Goal: Task Accomplishment & Management: Manage account settings

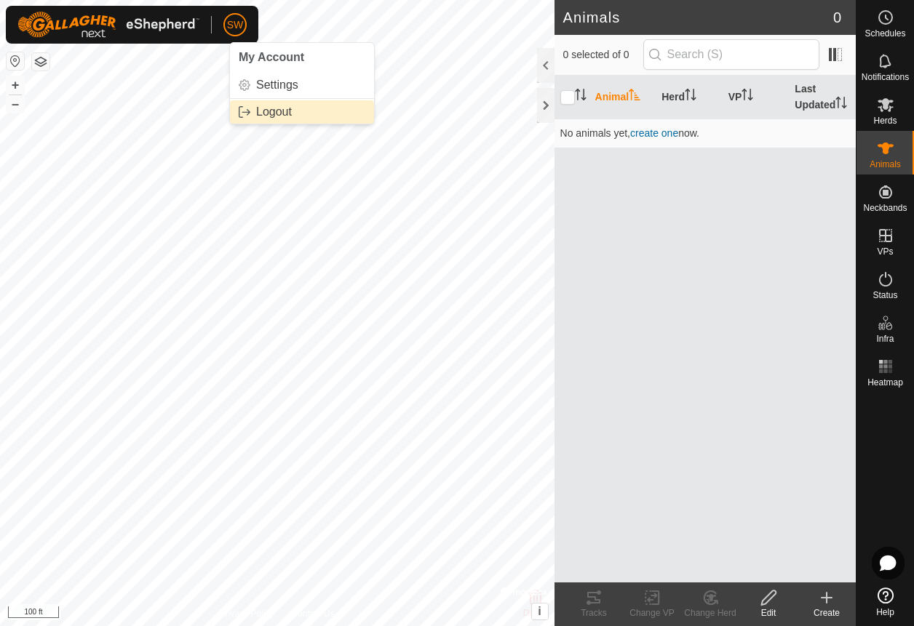
click at [290, 106] on link "Logout" at bounding box center [302, 111] width 144 height 23
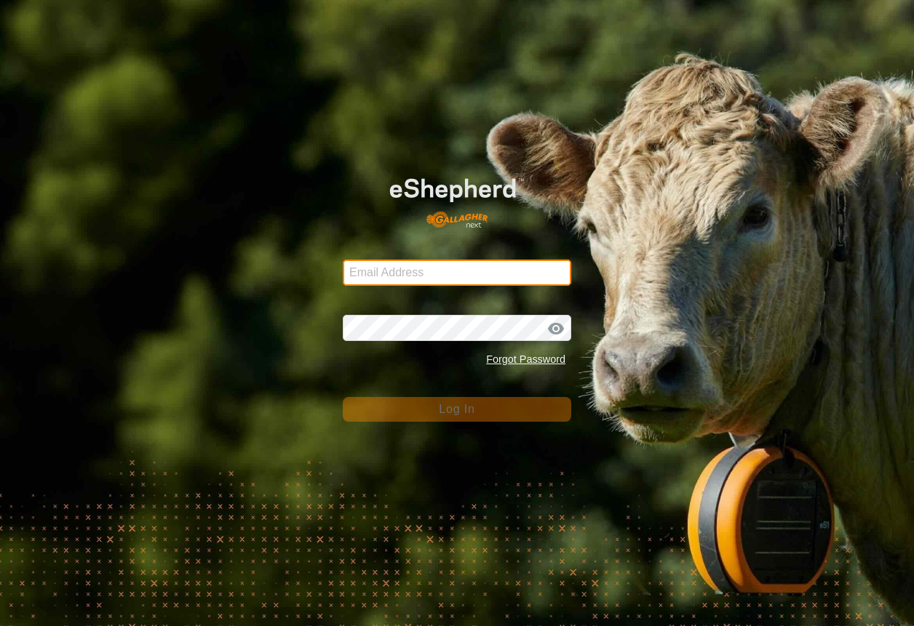
click at [480, 273] on input "Email Address" at bounding box center [457, 273] width 228 height 26
type input "[EMAIL_ADDRESS][DOMAIN_NAME]"
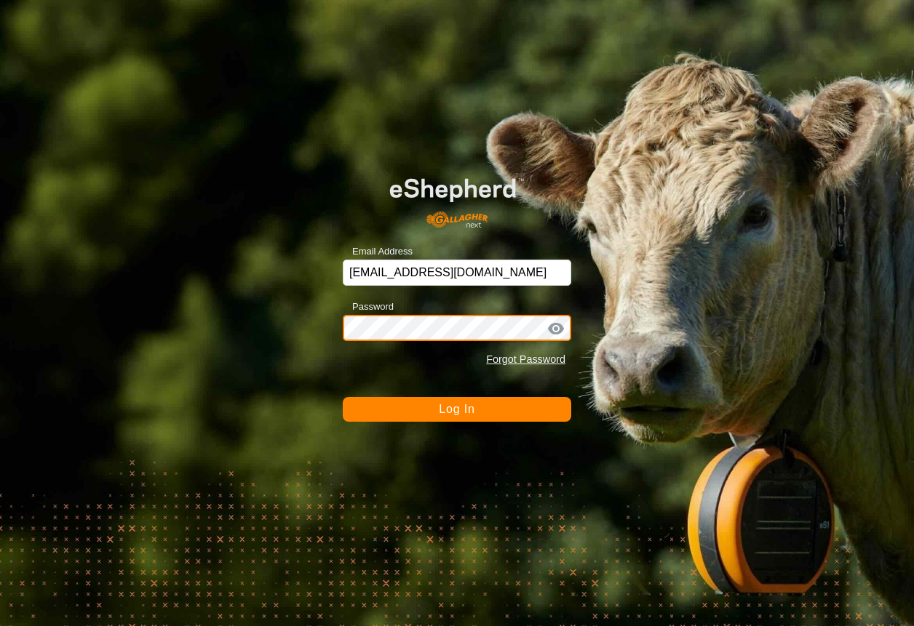
click at [343, 397] on button "Log In" at bounding box center [457, 409] width 228 height 25
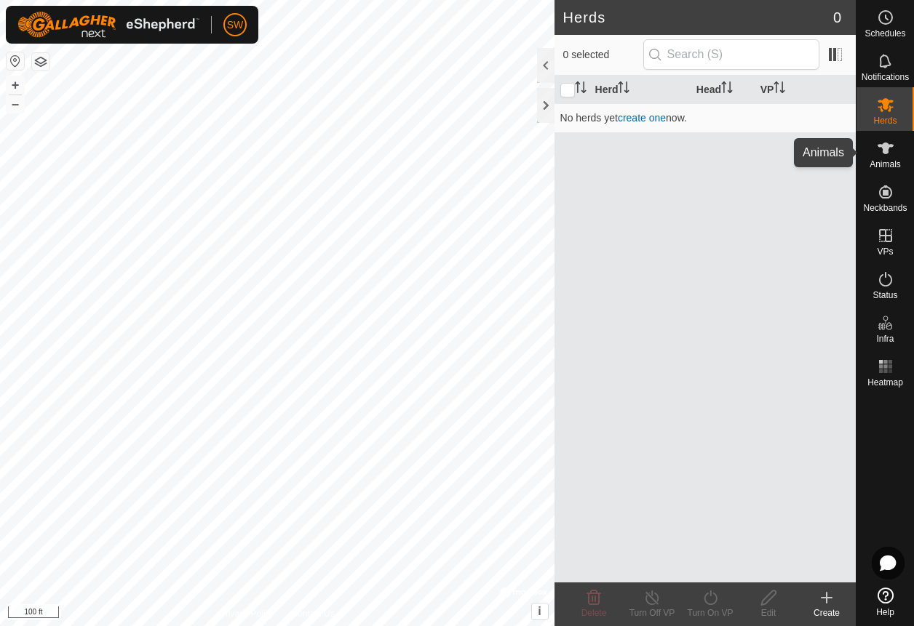
click at [889, 156] on es-animals-svg-icon at bounding box center [885, 148] width 26 height 23
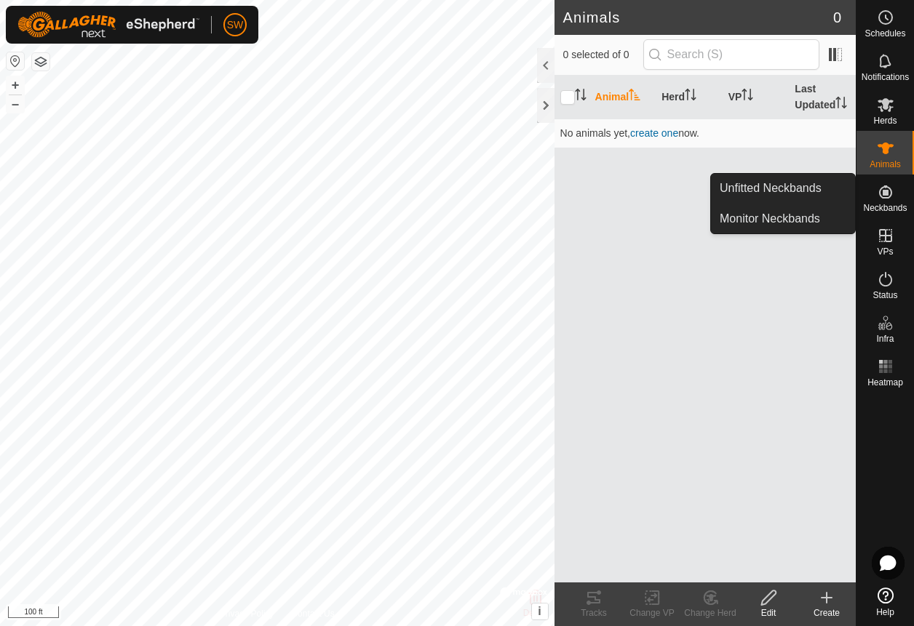
click at [890, 198] on icon at bounding box center [885, 191] width 17 height 17
click at [885, 201] on es-neckbands-svg-icon at bounding box center [885, 191] width 26 height 23
click at [809, 220] on link "Monitor Neckbands" at bounding box center [783, 218] width 144 height 29
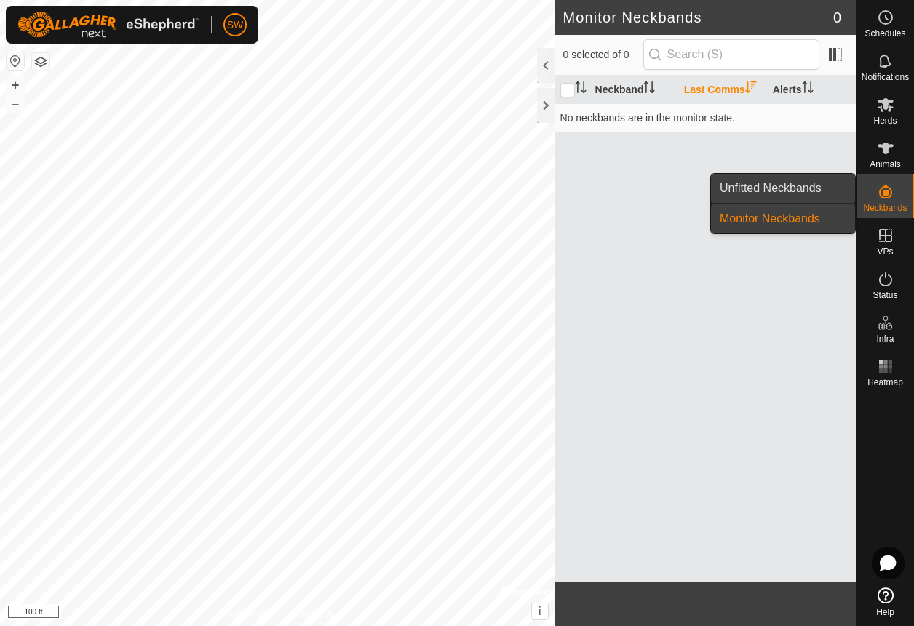
click at [799, 186] on link "Unfitted Neckbands" at bounding box center [783, 188] width 144 height 29
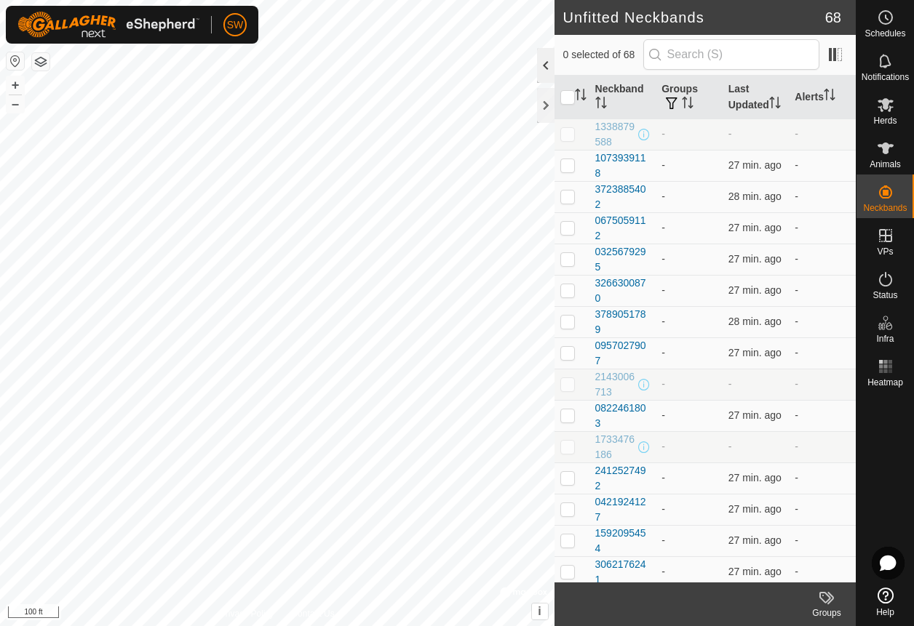
click at [550, 69] on div at bounding box center [545, 65] width 17 height 35
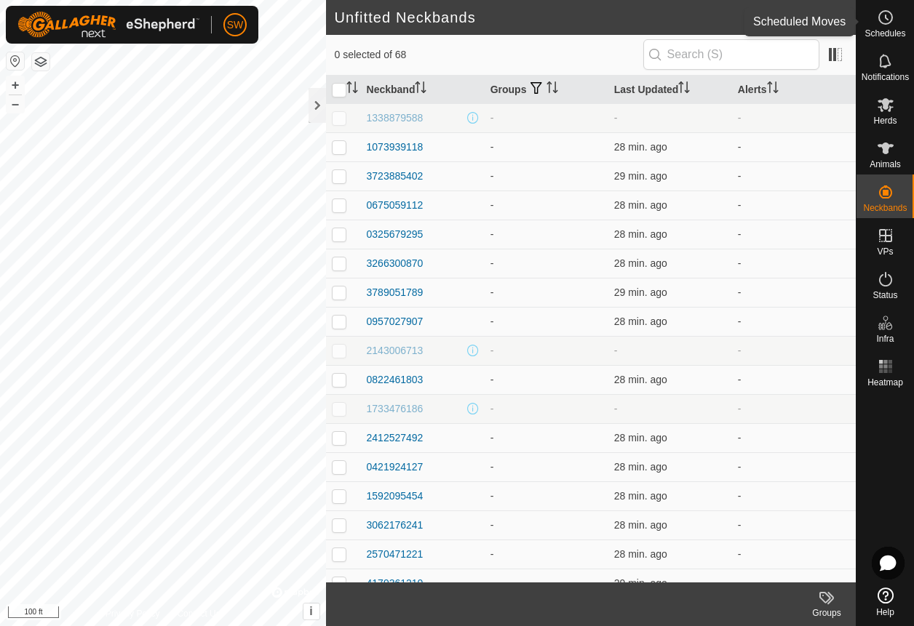
click at [880, 19] on icon at bounding box center [885, 17] width 17 height 17
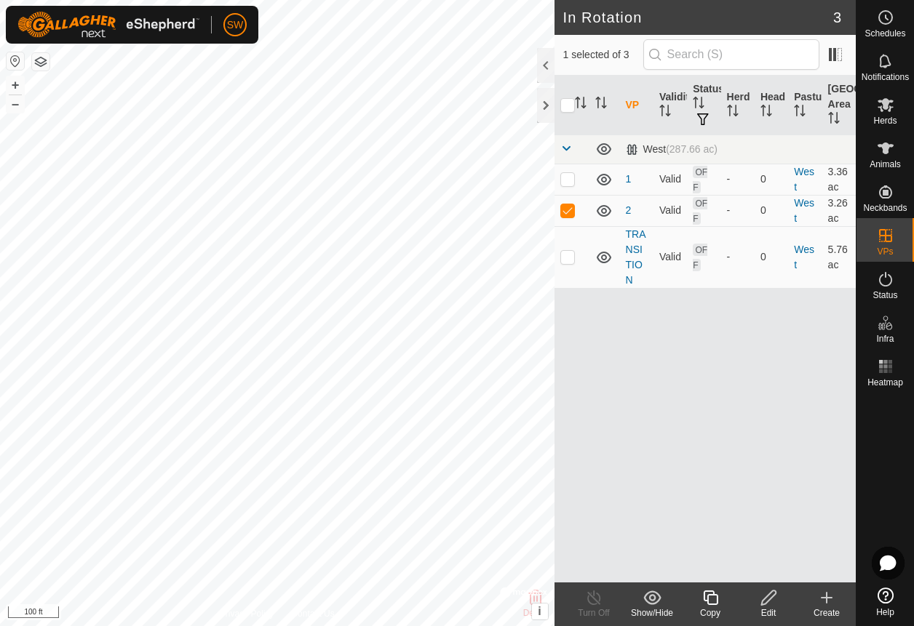
click at [541, 57] on div at bounding box center [545, 65] width 17 height 35
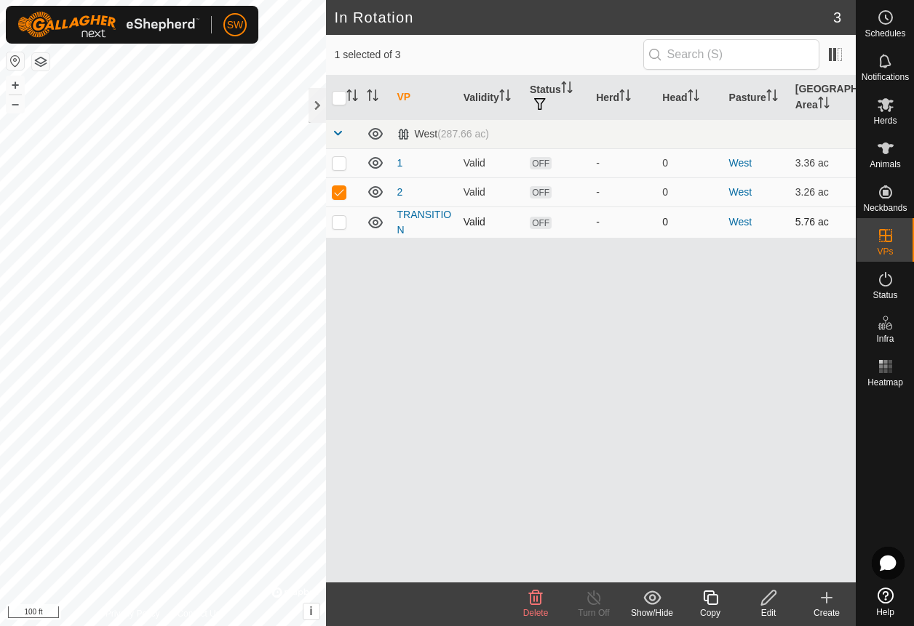
click at [338, 218] on p-checkbox at bounding box center [339, 222] width 15 height 12
checkbox input "true"
click at [534, 599] on icon at bounding box center [536, 598] width 14 height 15
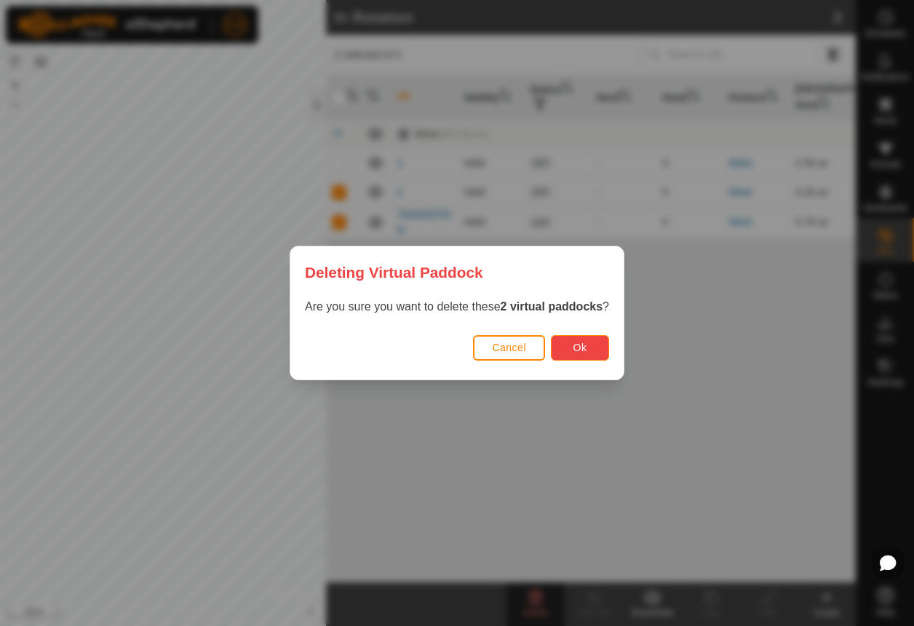
click at [564, 338] on button "Ok" at bounding box center [580, 347] width 58 height 25
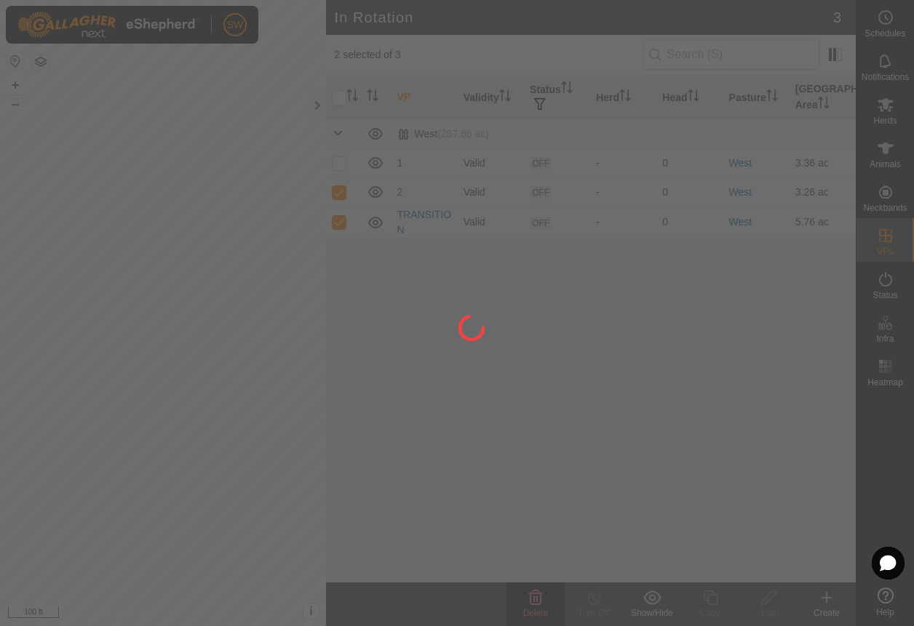
checkbox input "false"
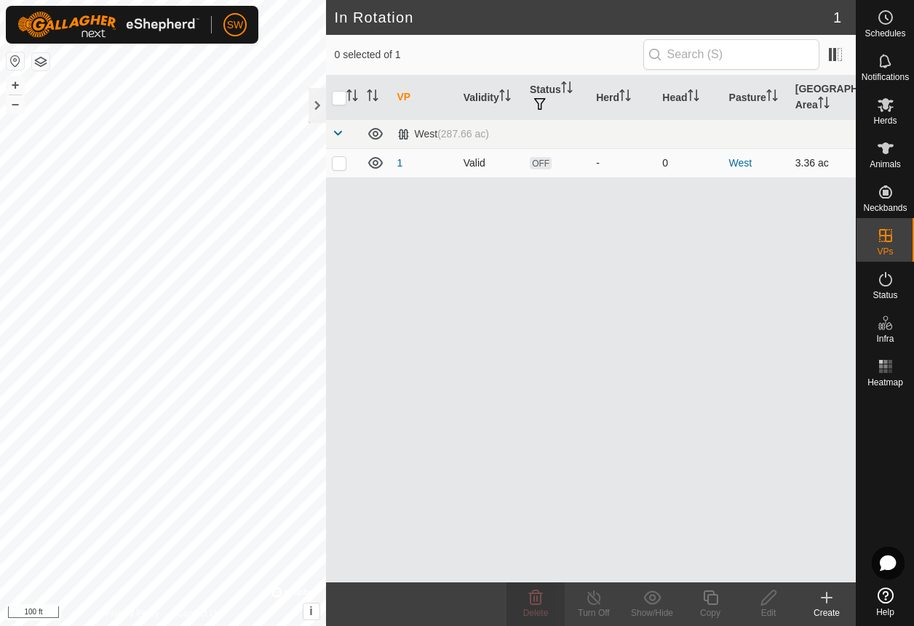
click at [337, 159] on p-checkbox at bounding box center [339, 163] width 15 height 12
checkbox input "true"
click at [553, 597] on delete-svg-icon at bounding box center [535, 597] width 58 height 17
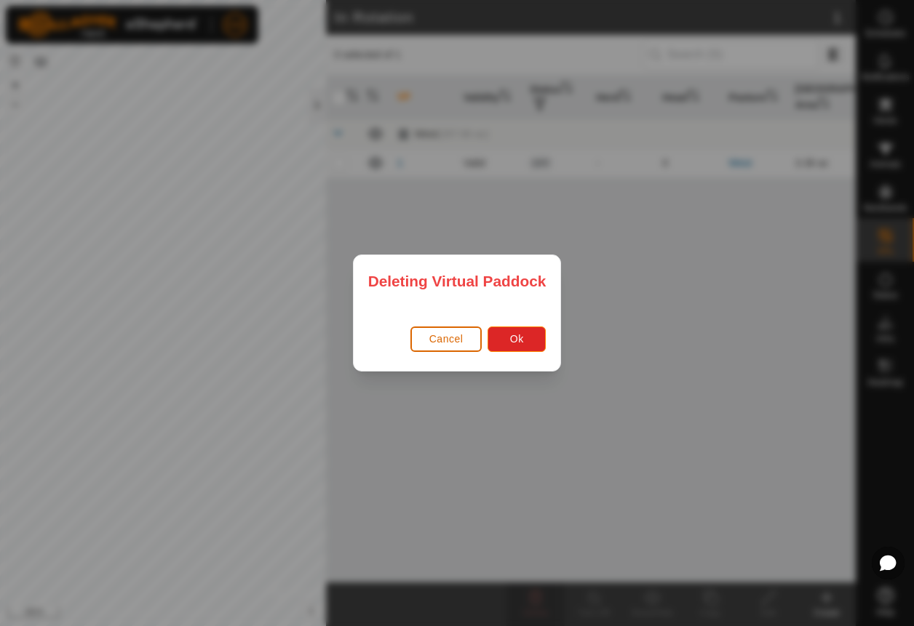
click at [429, 348] on button "Cancel" at bounding box center [446, 339] width 72 height 25
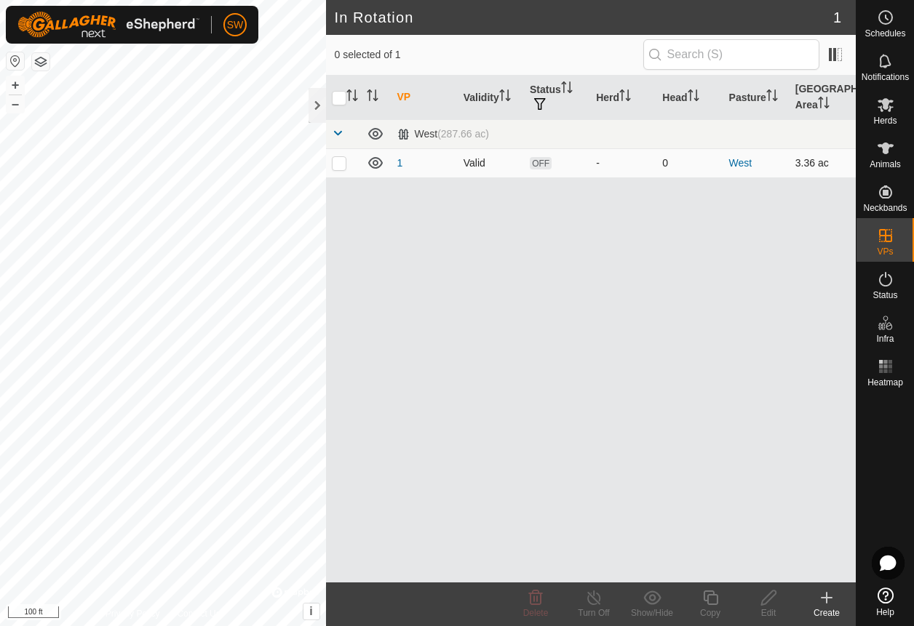
click at [342, 161] on p-checkbox at bounding box center [339, 163] width 15 height 12
checkbox input "true"
checkbox input "false"
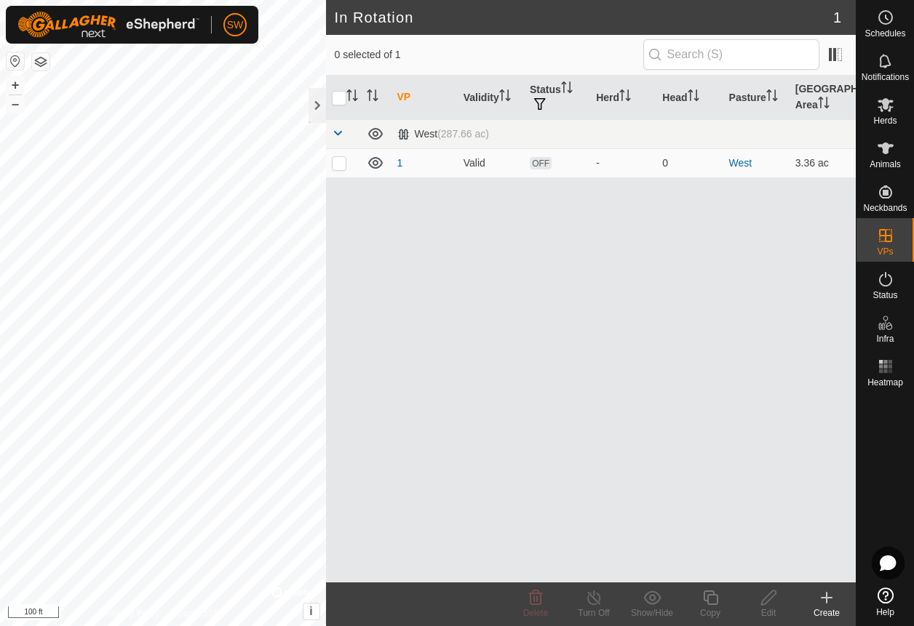
checkbox input "true"
click at [0, 390] on html "SW Schedules Notifications Herds Animals Neckbands VPs Status Infra Heatmap Hel…" at bounding box center [457, 313] width 914 height 626
click at [336, 98] on input "checkbox" at bounding box center [339, 98] width 15 height 15
checkbox input "false"
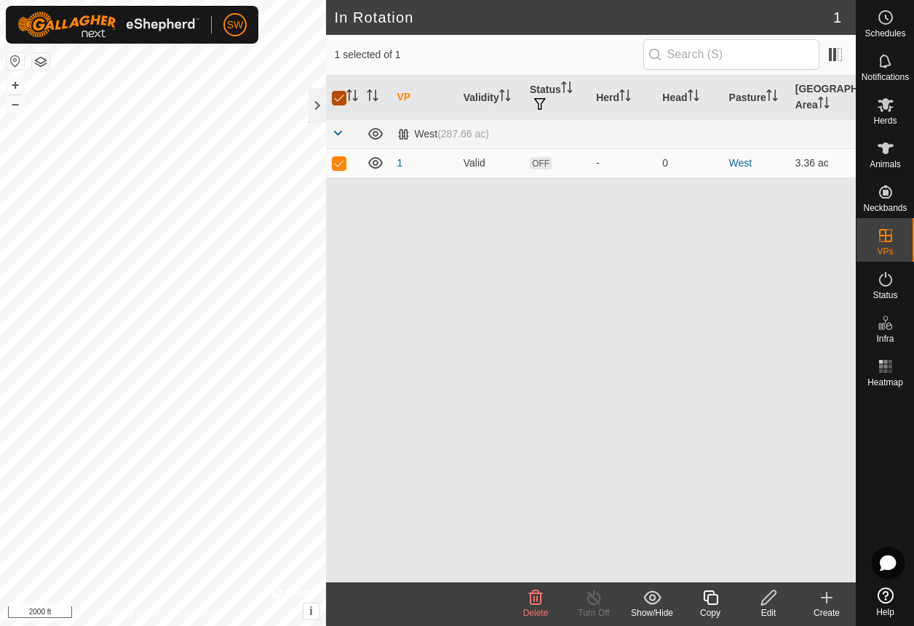
checkbox input "false"
click at [336, 98] on input "checkbox" at bounding box center [339, 98] width 15 height 15
checkbox input "true"
click at [536, 597] on icon at bounding box center [536, 598] width 14 height 15
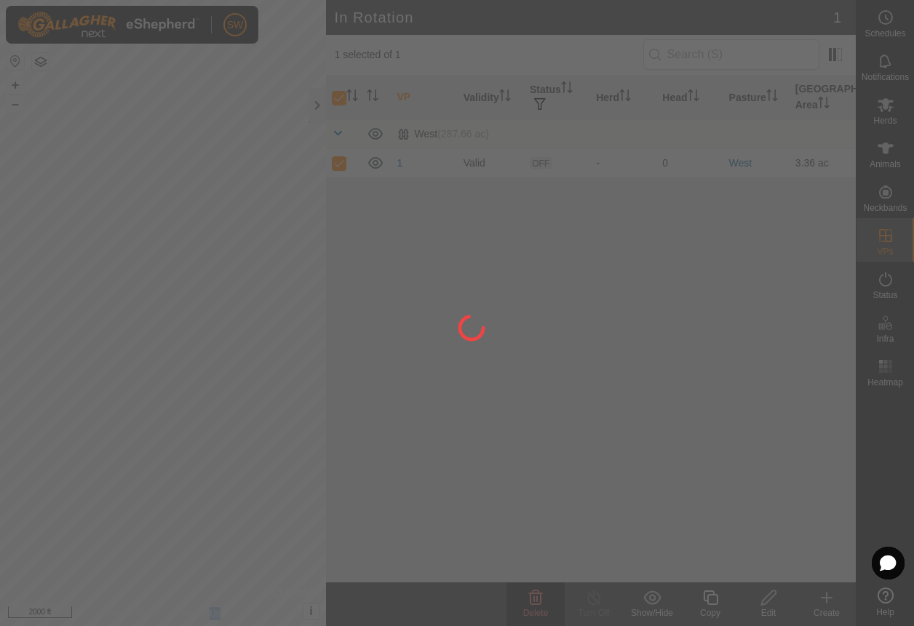
click at [536, 597] on div at bounding box center [457, 313] width 914 height 626
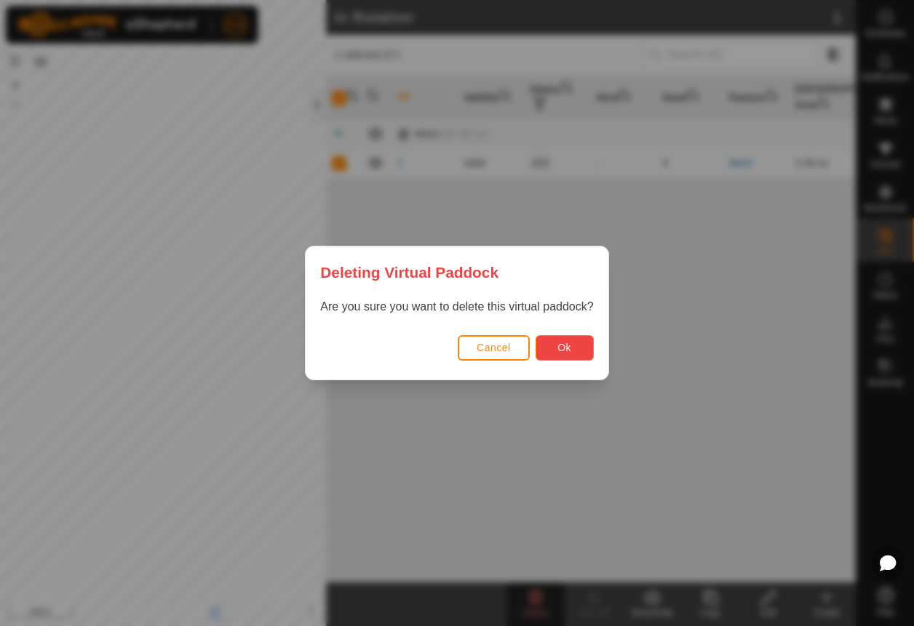
click at [575, 343] on button "Ok" at bounding box center [565, 347] width 58 height 25
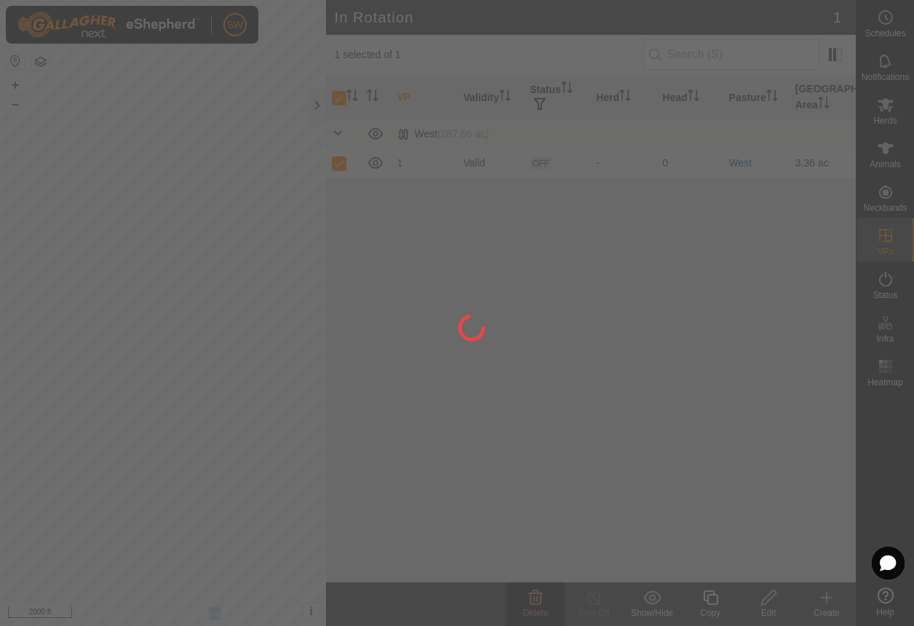
checkbox input "false"
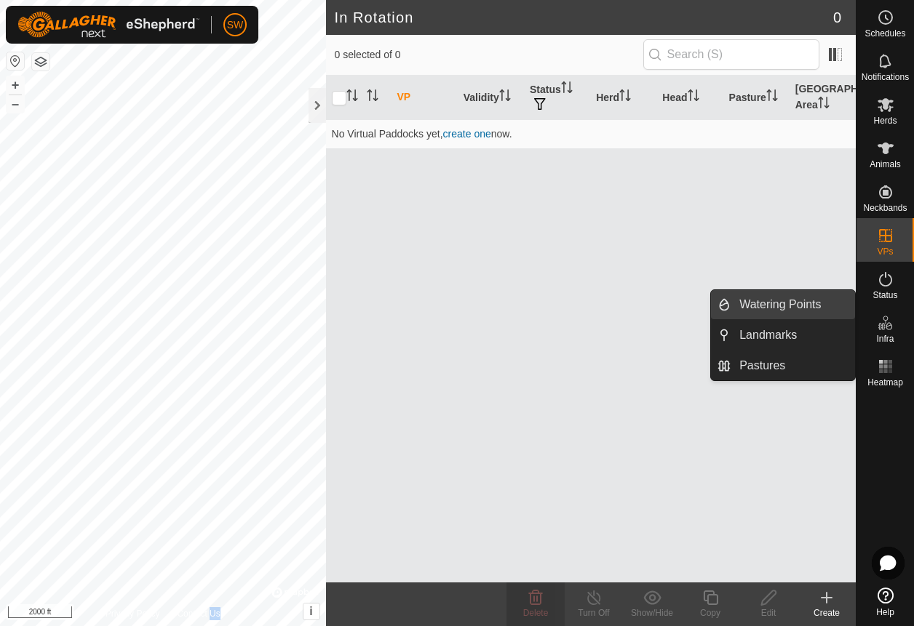
click at [832, 298] on link "Watering Points" at bounding box center [793, 304] width 124 height 29
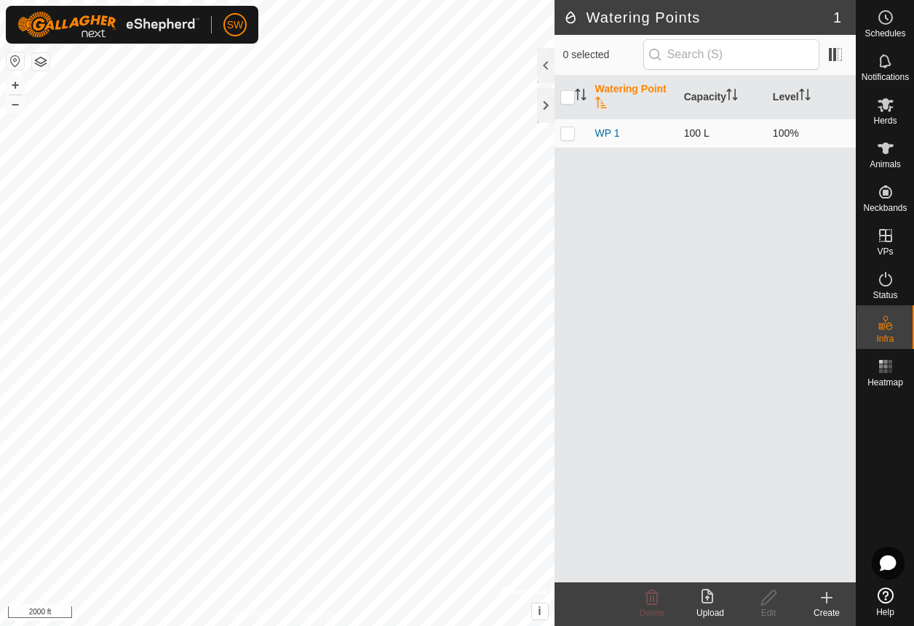
click at [567, 132] on p-checkbox at bounding box center [567, 133] width 15 height 12
checkbox input "true"
click at [656, 607] on div "Delete" at bounding box center [652, 613] width 58 height 13
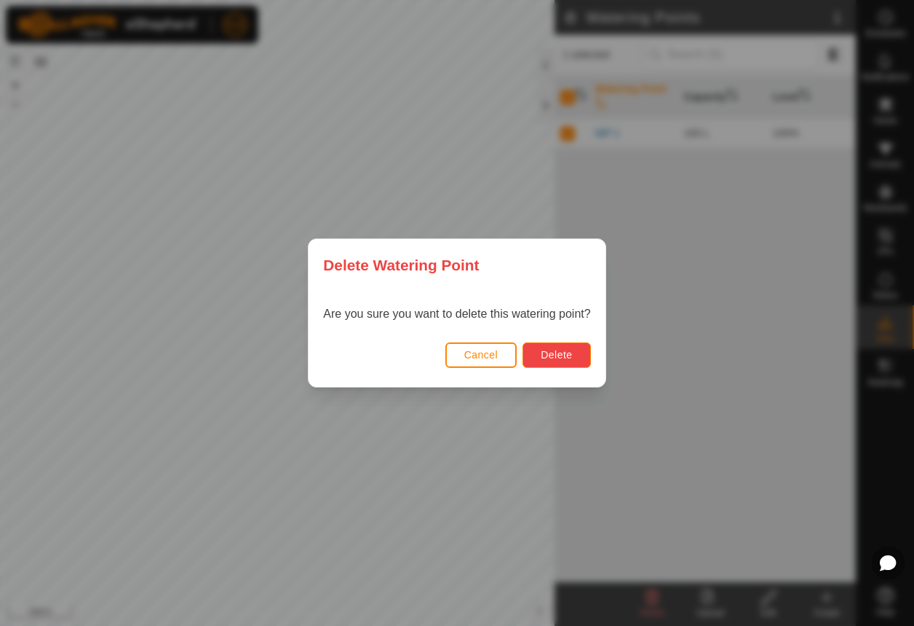
click at [563, 357] on span "Delete" at bounding box center [556, 355] width 31 height 12
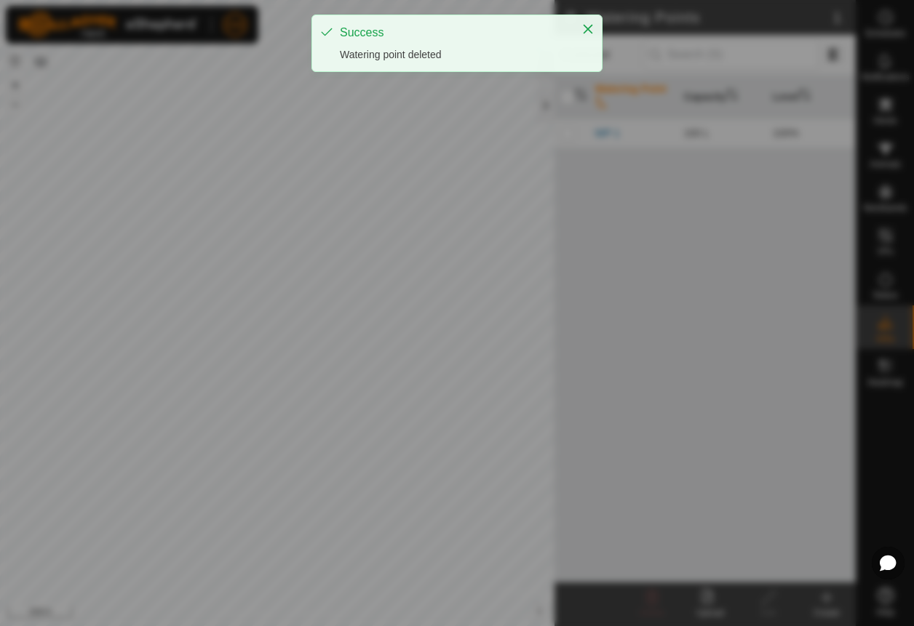
checkbox input "false"
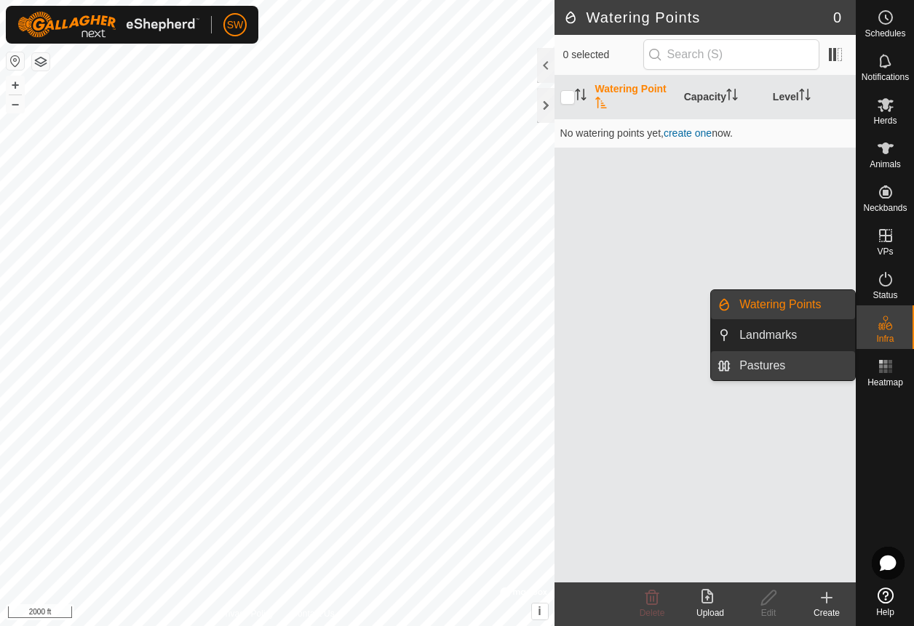
click at [756, 373] on link "Pastures" at bounding box center [793, 365] width 124 height 29
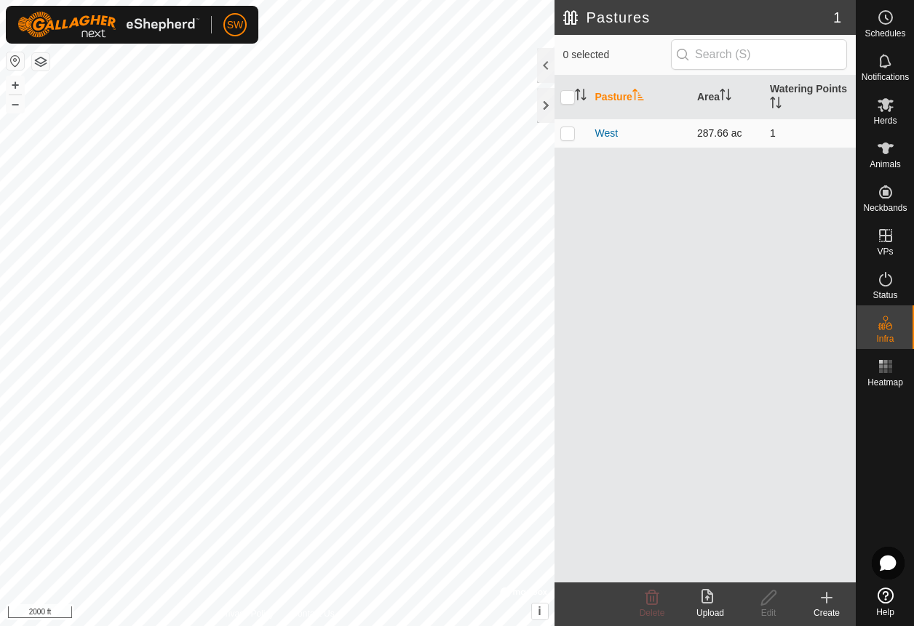
click at [565, 130] on p-checkbox at bounding box center [567, 133] width 15 height 12
checkbox input "true"
click at [645, 592] on icon at bounding box center [651, 597] width 17 height 17
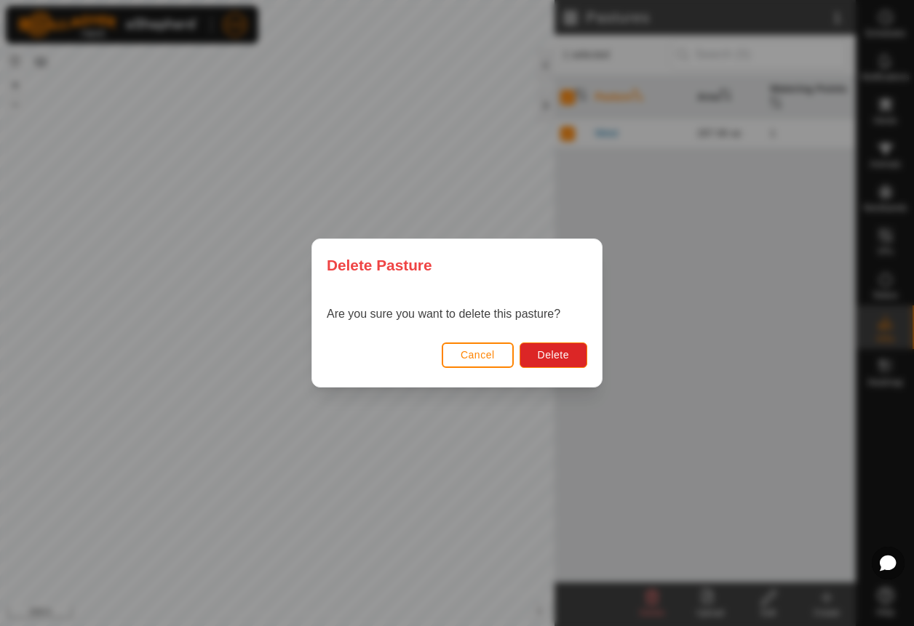
click at [645, 592] on div "Delete Pasture Are you sure you want to delete this pasture? Cancel Delete" at bounding box center [457, 313] width 914 height 626
click at [557, 346] on button "Delete" at bounding box center [554, 355] width 68 height 25
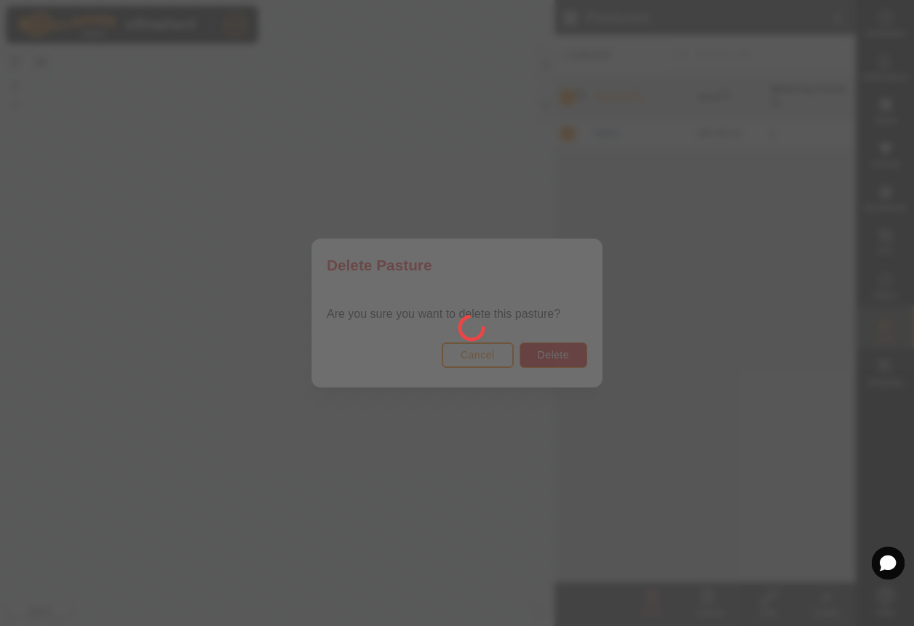
checkbox input "false"
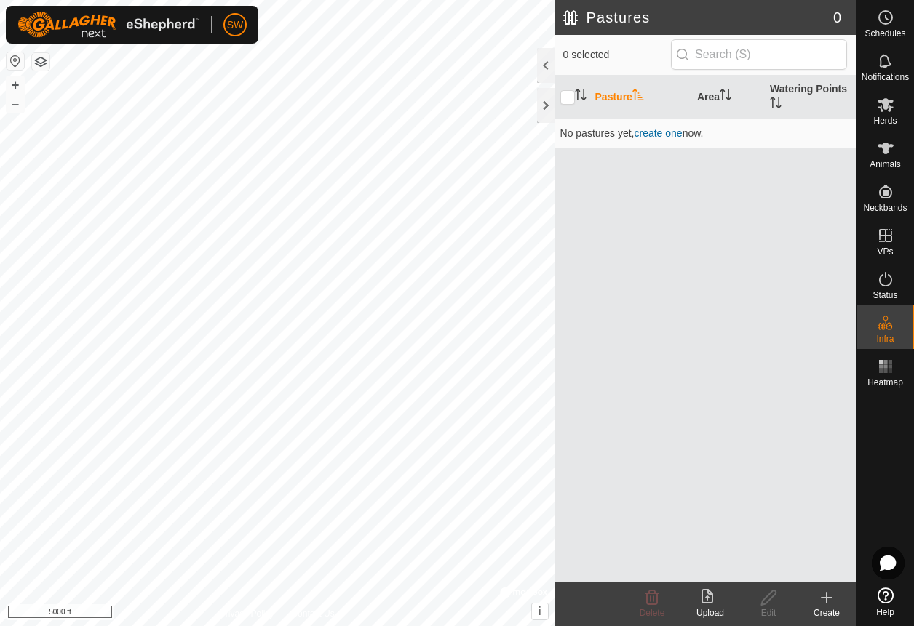
click at [138, 626] on html "SW Schedules Notifications Herds Animals Neckbands VPs Status Infra Heatmap Hel…" at bounding box center [457, 313] width 914 height 626
click at [310, 626] on html "SW Schedules Notifications Herds Animals Neckbands VPs Status Infra Heatmap Hel…" at bounding box center [457, 313] width 914 height 626
click at [40, 63] on button "button" at bounding box center [40, 61] width 17 height 17
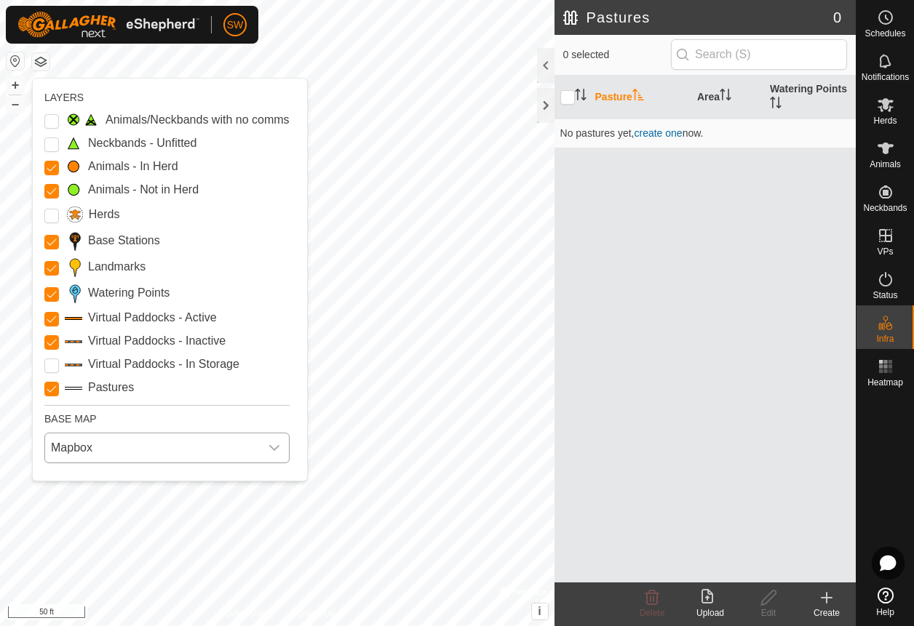
click at [133, 443] on span "Mapbox" at bounding box center [152, 448] width 215 height 29
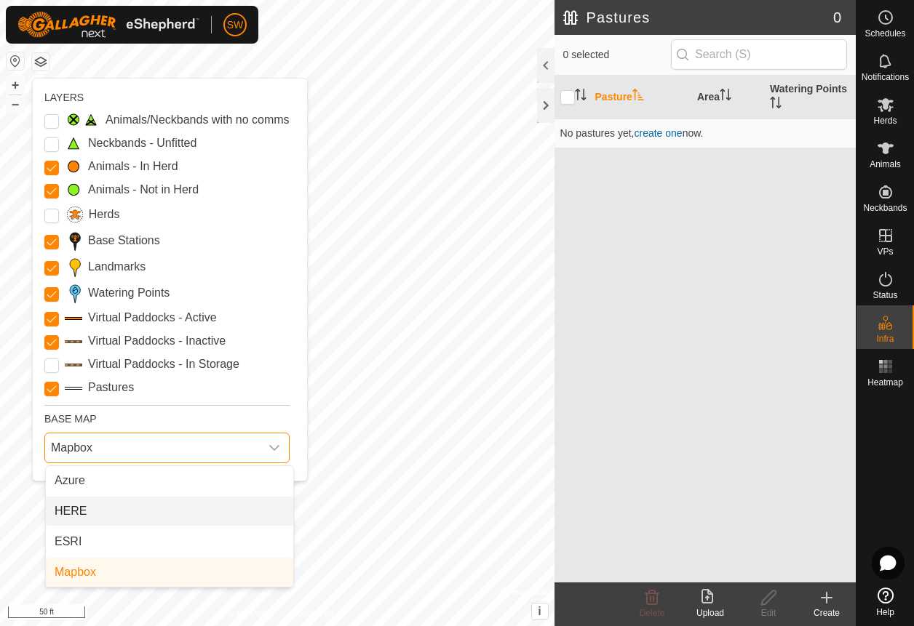
click at [108, 514] on li "HERE" at bounding box center [169, 511] width 247 height 29
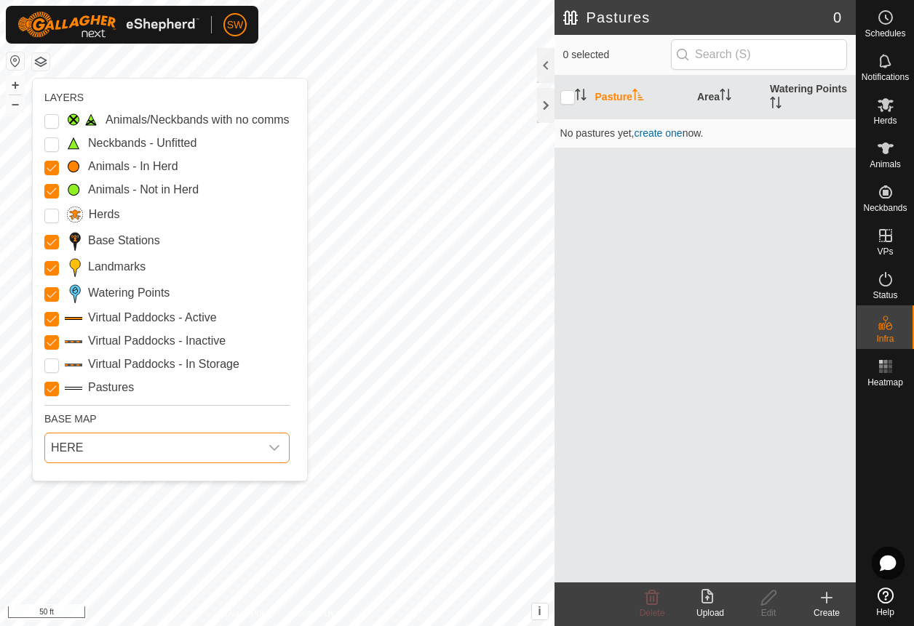
click at [260, 451] on span "HERE" at bounding box center [152, 448] width 215 height 29
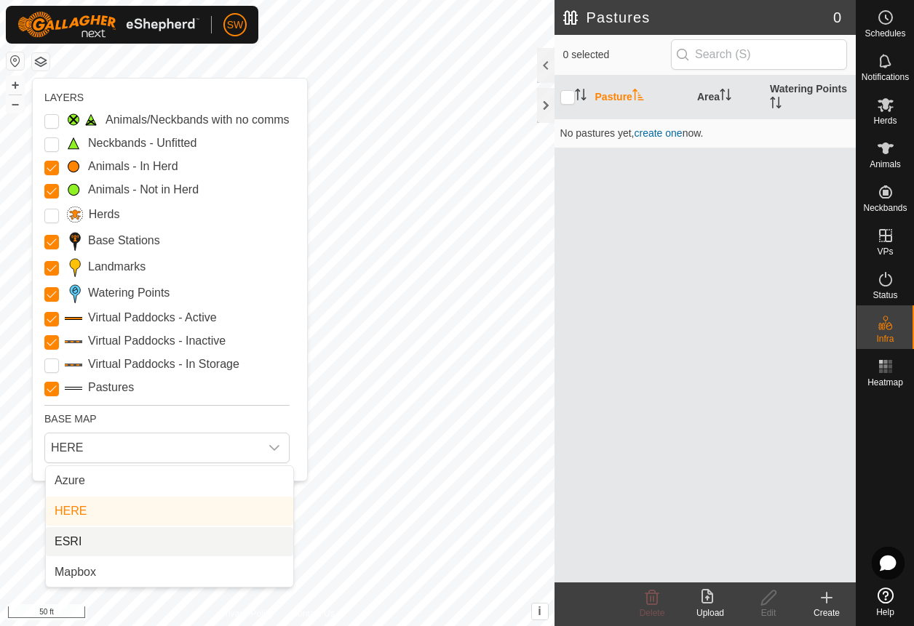
click at [69, 534] on li "ESRI" at bounding box center [169, 542] width 247 height 29
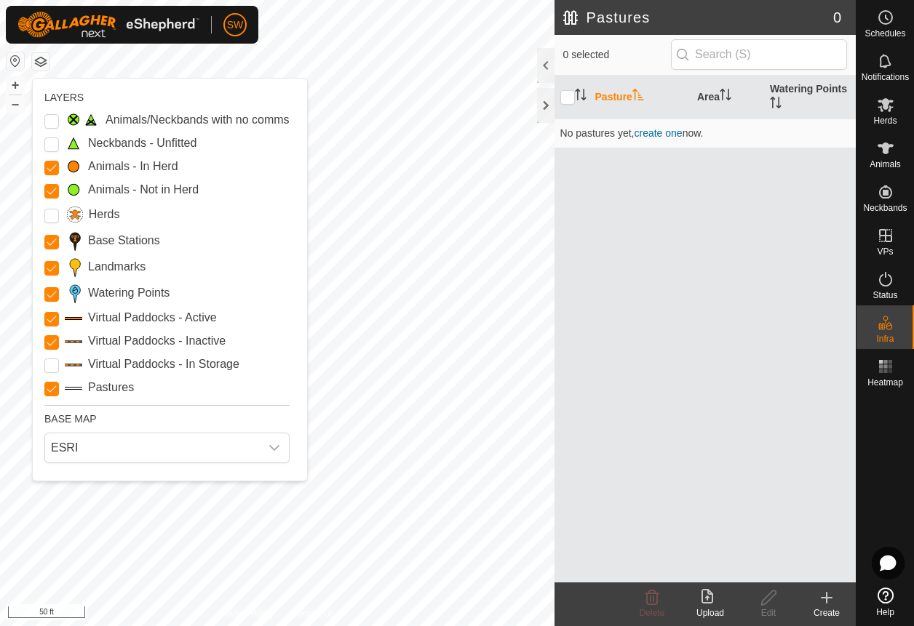
click at [40, 62] on button "button" at bounding box center [40, 61] width 17 height 17
click at [39, 63] on button "button" at bounding box center [40, 61] width 17 height 17
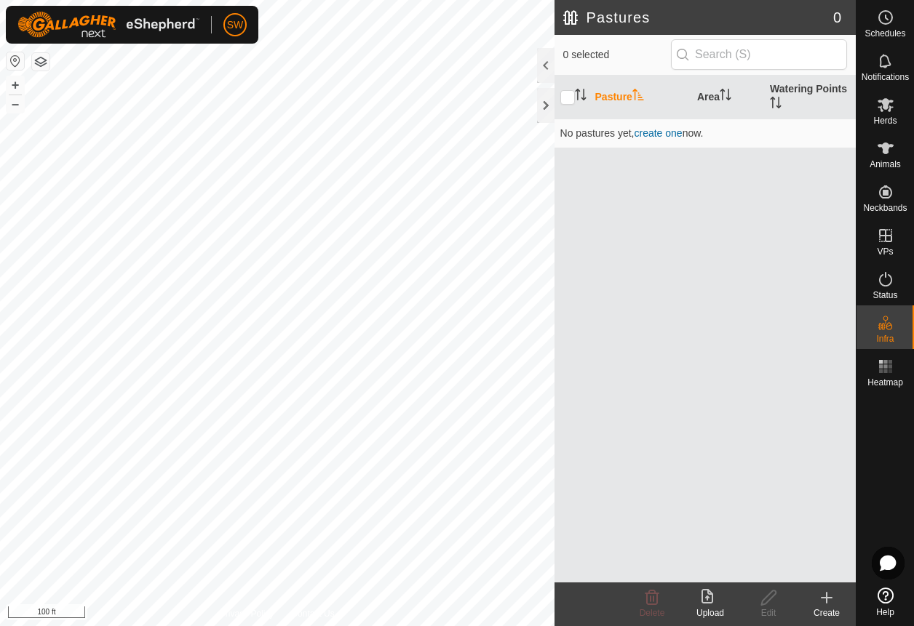
click at [39, 63] on button "button" at bounding box center [40, 61] width 17 height 17
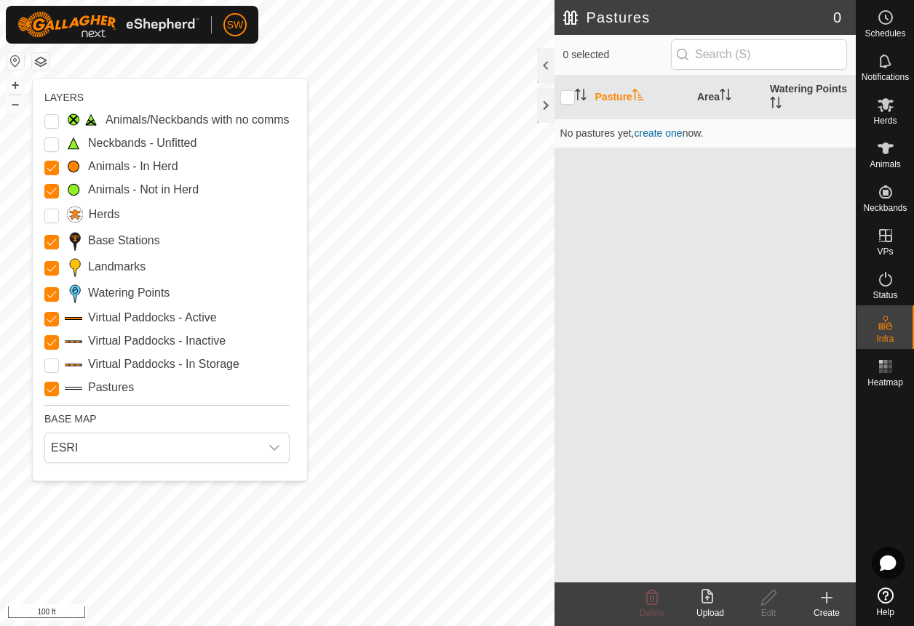
click at [39, 63] on button "button" at bounding box center [40, 61] width 17 height 17
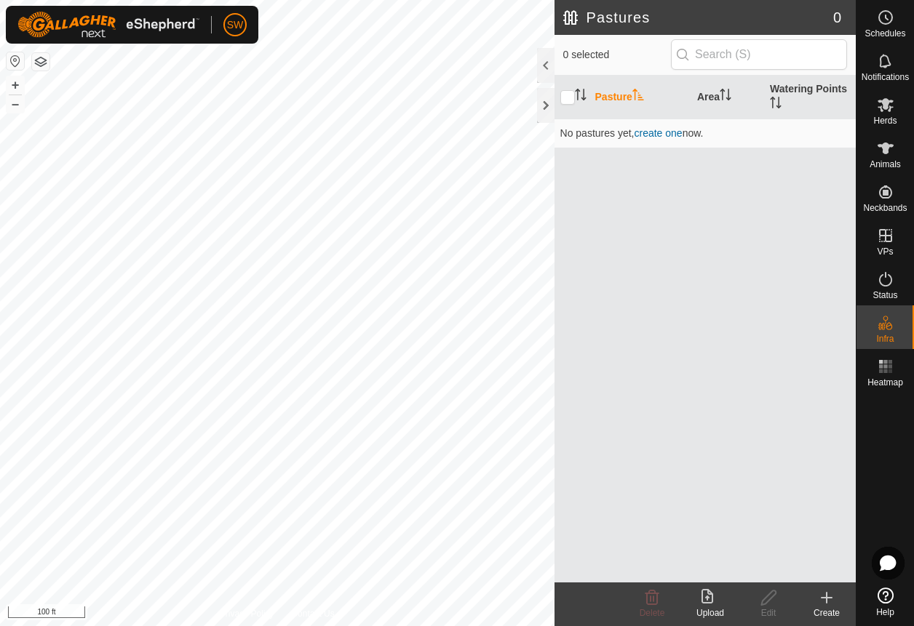
click at [829, 600] on icon at bounding box center [826, 597] width 17 height 17
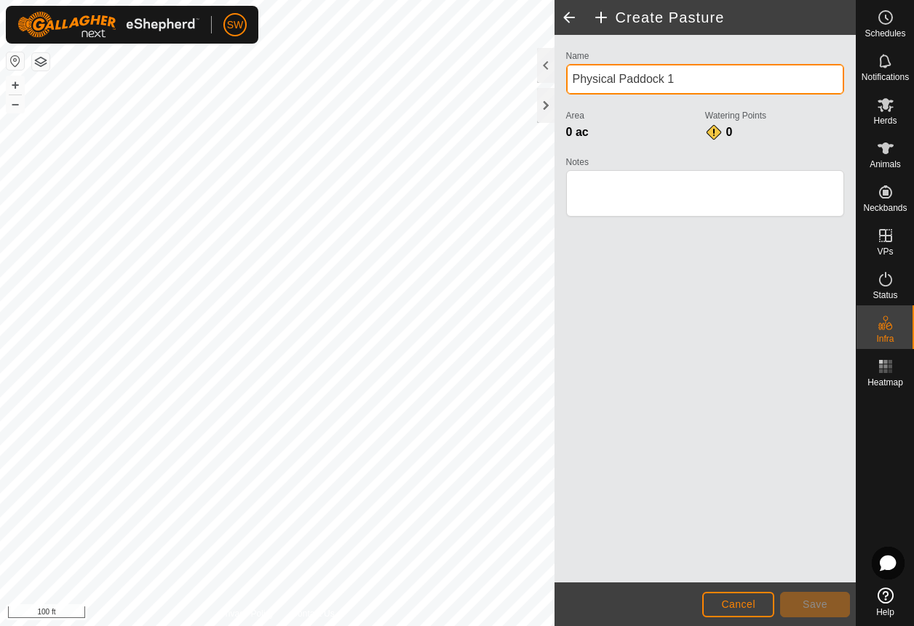
click at [692, 81] on input "Physical Paddock 1" at bounding box center [705, 79] width 278 height 31
type input "North Pivot"
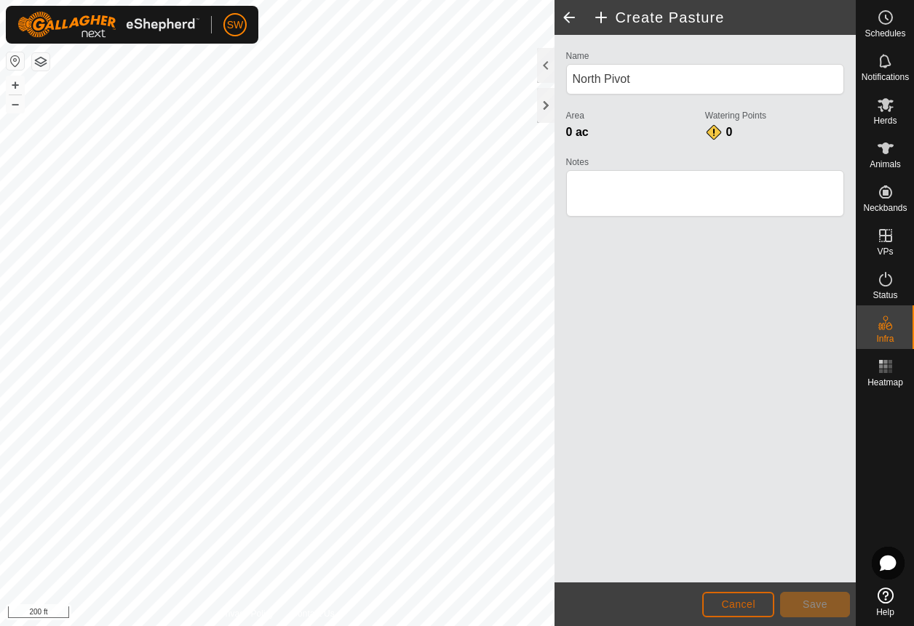
click at [729, 594] on button "Cancel" at bounding box center [738, 604] width 72 height 25
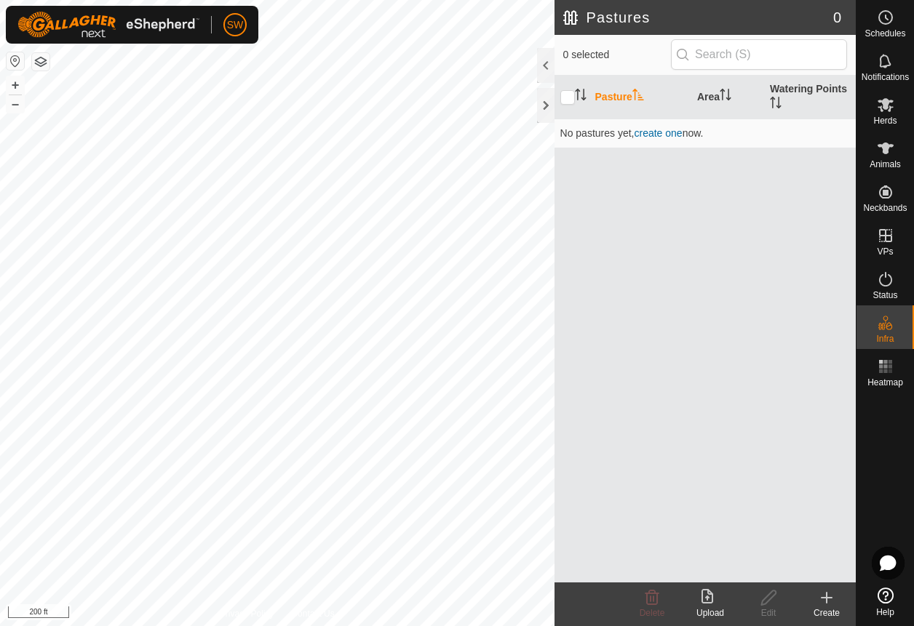
click at [838, 613] on div "Create" at bounding box center [826, 613] width 58 height 13
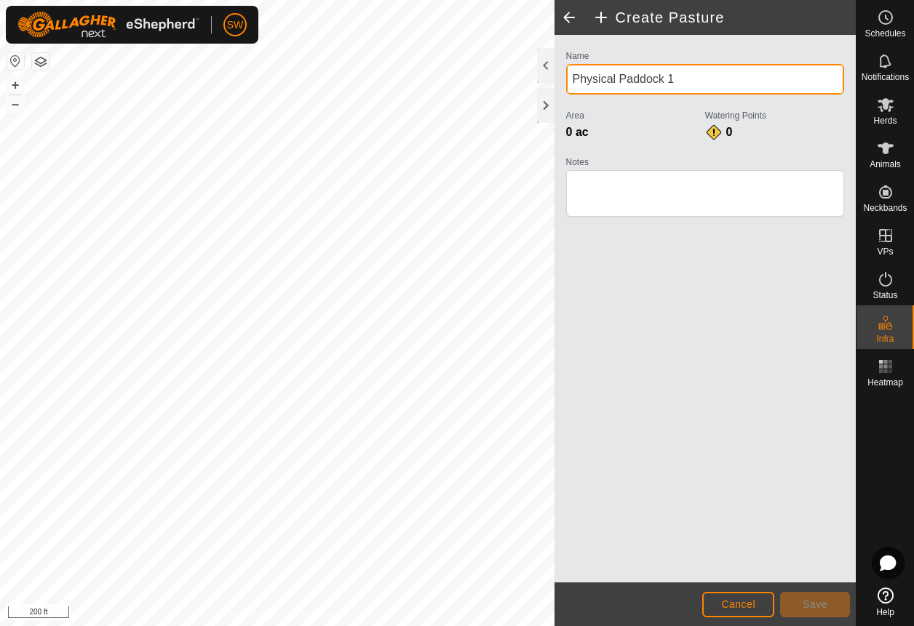
click at [711, 73] on input "Physical Paddock 1" at bounding box center [705, 79] width 278 height 31
type input "P"
type input "North Pivot"
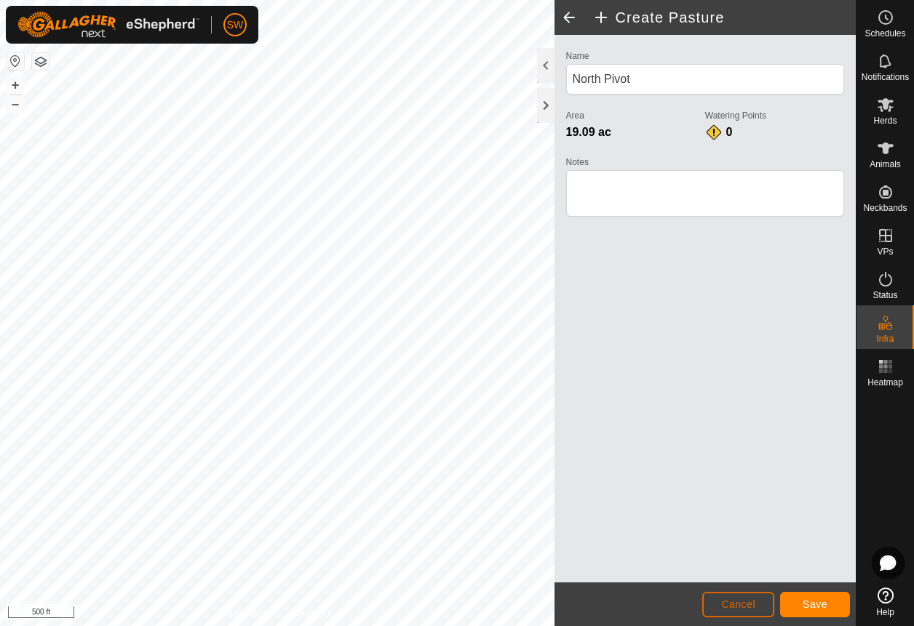
click at [710, 609] on button "Cancel" at bounding box center [738, 604] width 72 height 25
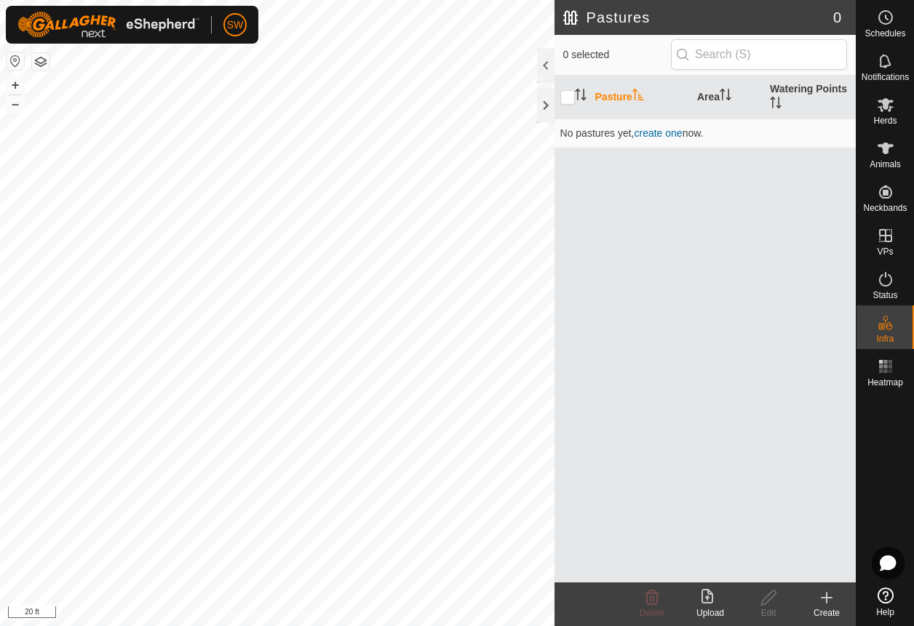
click at [822, 605] on icon at bounding box center [826, 597] width 17 height 17
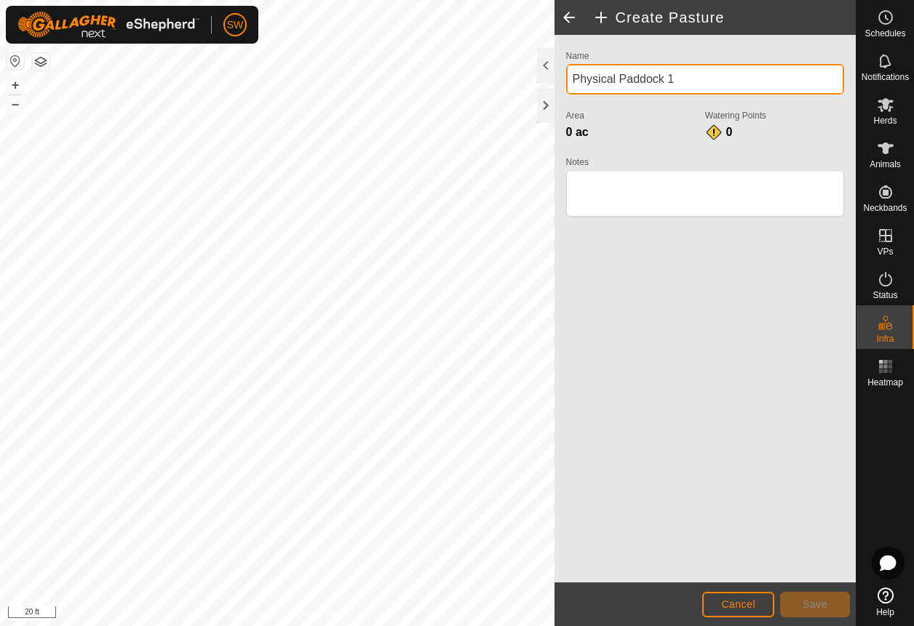
click at [679, 76] on input "Physical Paddock 1" at bounding box center [705, 79] width 278 height 31
type input "North Pivot"
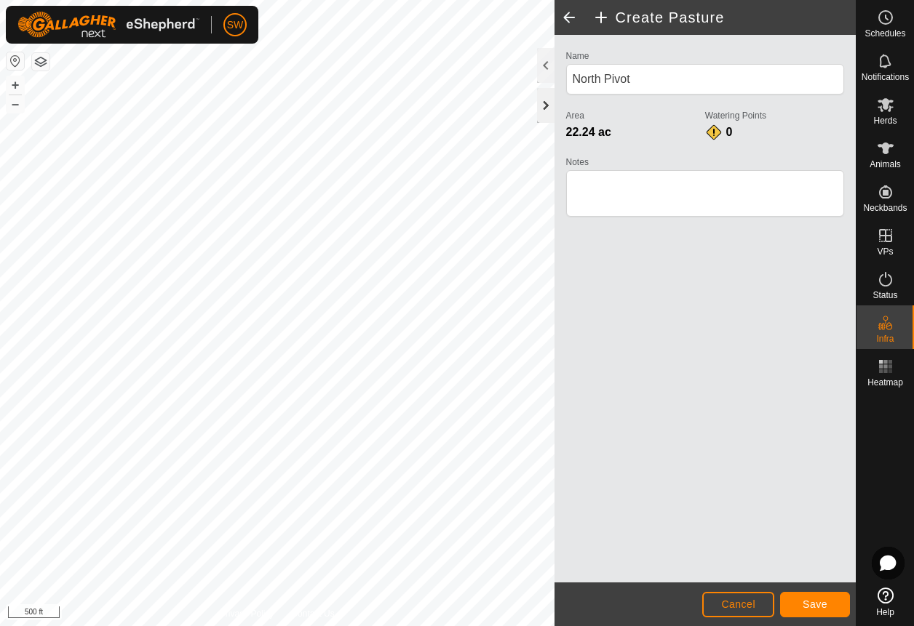
click at [544, 105] on div at bounding box center [545, 105] width 17 height 35
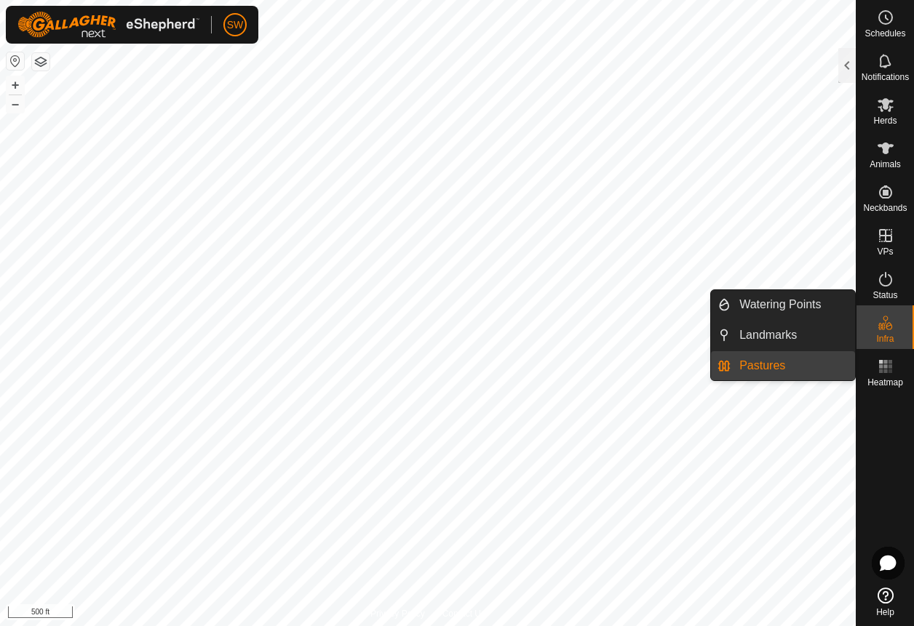
click at [826, 357] on link "Pastures" at bounding box center [793, 365] width 124 height 29
